Goal: Task Accomplishment & Management: Use online tool/utility

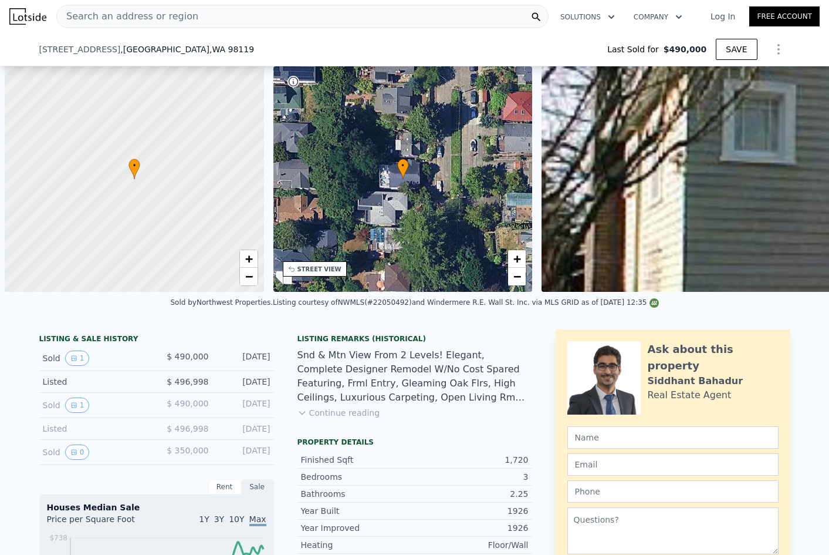
scroll to position [0, 239]
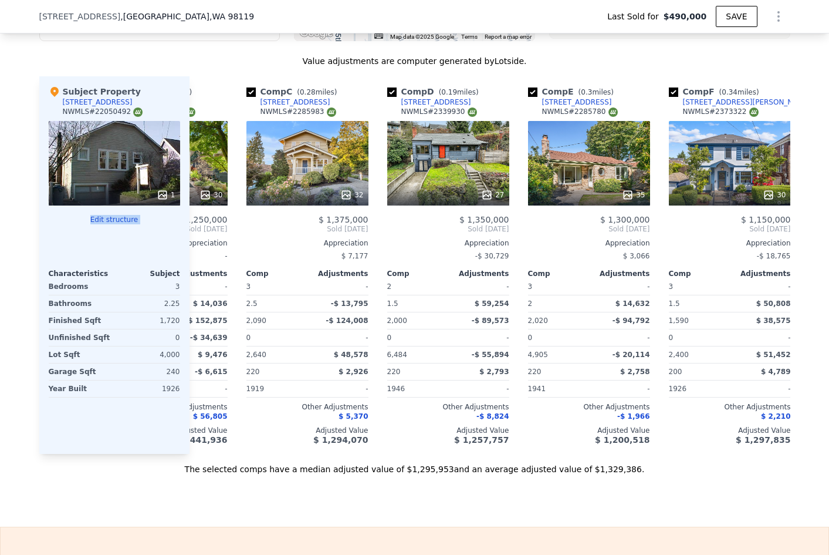
drag, startPoint x: 109, startPoint y: 159, endPoint x: 126, endPoint y: 238, distance: 80.5
click at [126, 238] on div "Subject Property [STREET_ADDRESS] # 22050492 1 Edit structure Characteristics S…" at bounding box center [114, 264] width 150 height 377
click at [133, 246] on div "Edit structure Characteristics Subject Bedrooms 3 Bathrooms 2.25 Finished Sqft …" at bounding box center [114, 306] width 131 height 183
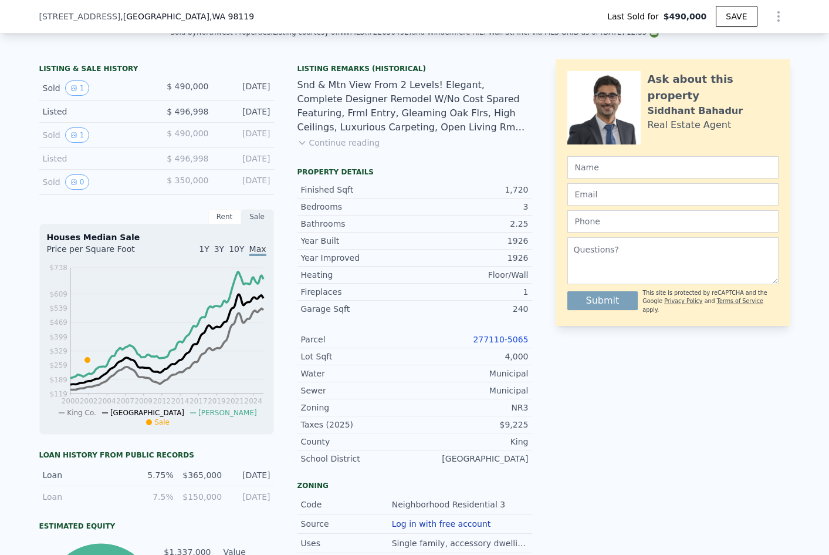
scroll to position [0, 0]
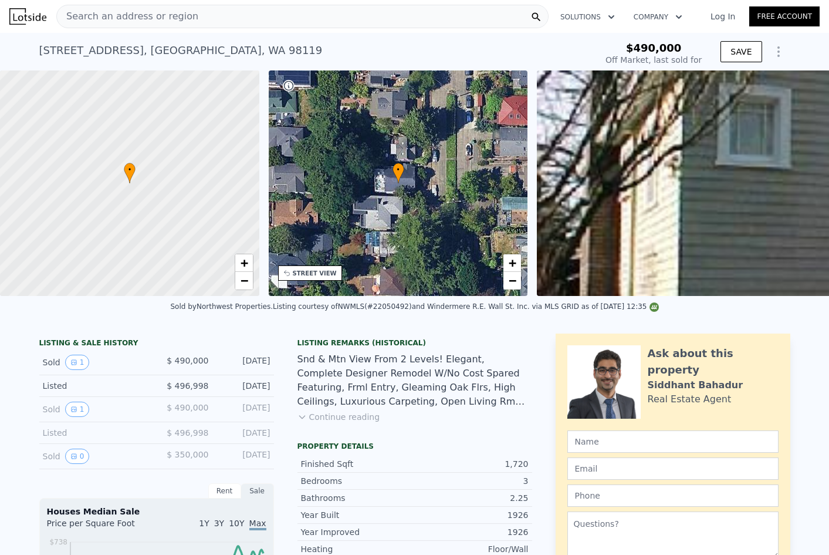
click at [113, 58] on div "[STREET_ADDRESS]" at bounding box center [181, 50] width 284 height 16
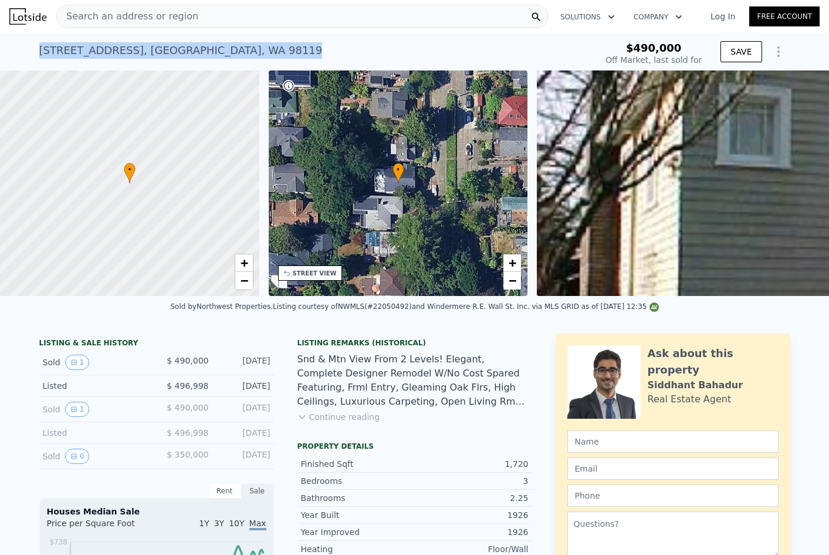
click at [113, 58] on div "[STREET_ADDRESS]" at bounding box center [181, 50] width 284 height 16
copy div "[STREET_ADDRESS] Sold [DATE] for $490k"
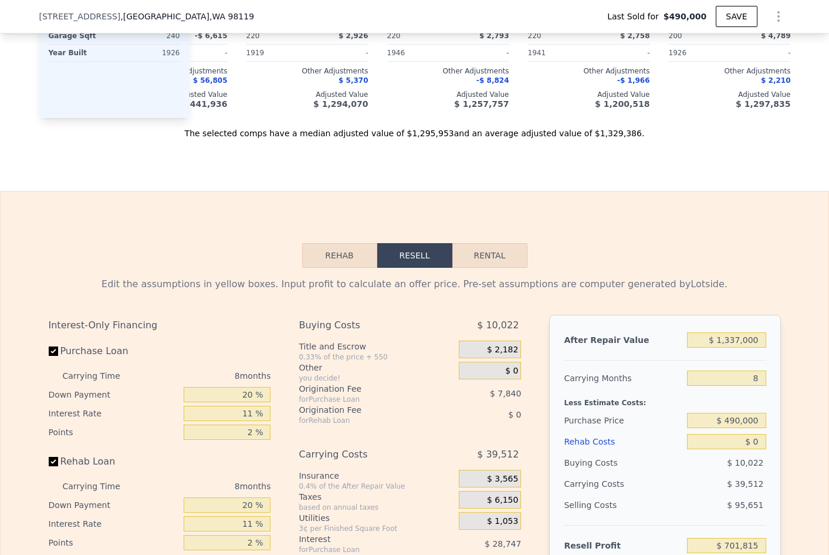
scroll to position [1365, 0]
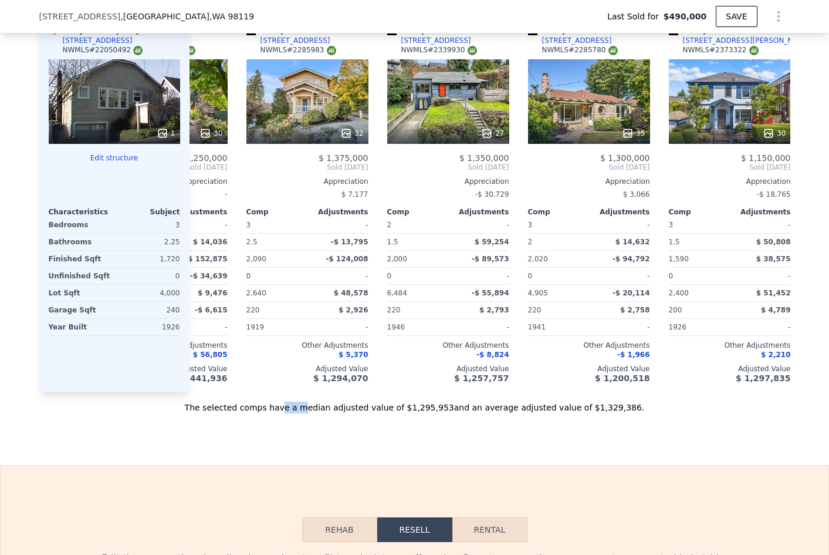
drag, startPoint x: 325, startPoint y: 414, endPoint x: 306, endPoint y: 416, distance: 18.9
click at [306, 413] on div "The selected comps have a median adjusted value of $1,295,953 and an average ad…" at bounding box center [414, 402] width 751 height 21
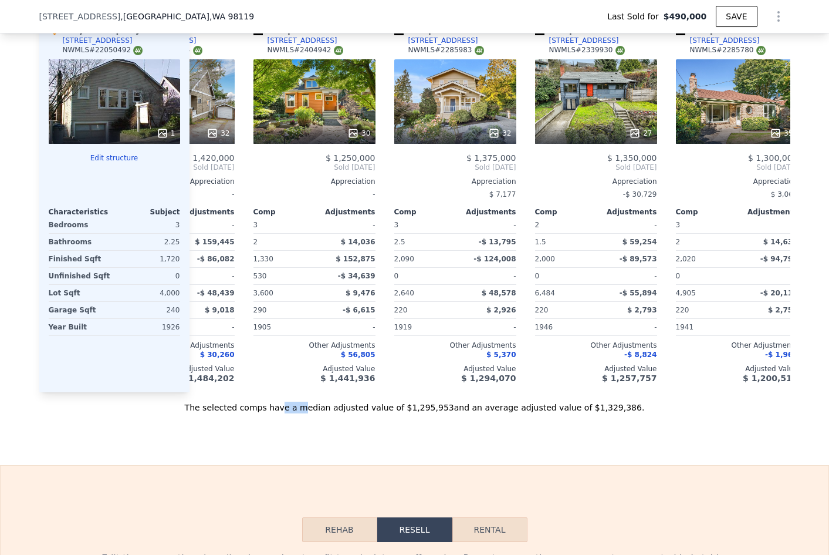
scroll to position [0, 93]
